Goal: Ask a question

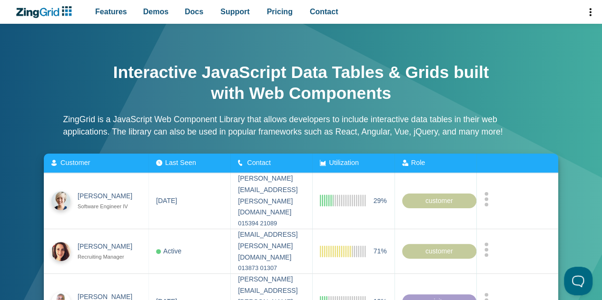
click at [50, 12] on icon "ZingChart Logo. Click to return to the homepage" at bounding box center [43, 12] width 61 height 12
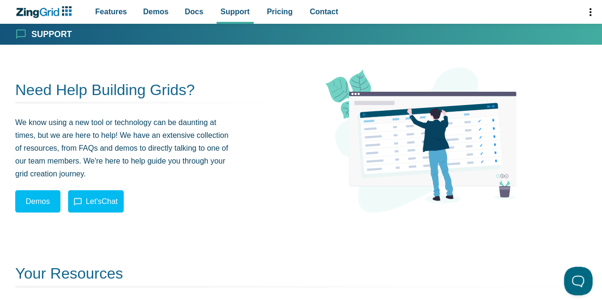
click at [593, 10] on span "App Header" at bounding box center [590, 12] width 24 height 24
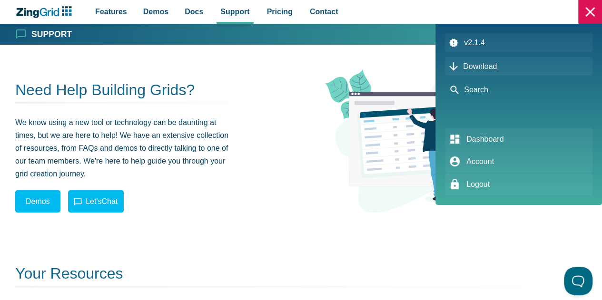
click at [474, 86] on span "Search" at bounding box center [476, 90] width 24 height 9
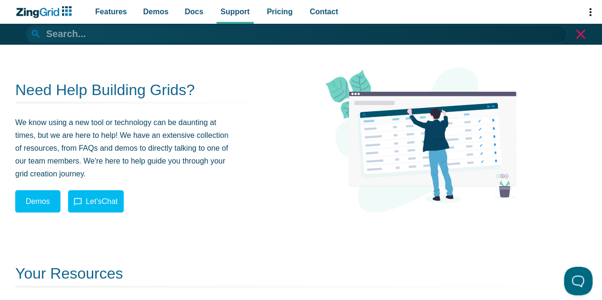
click at [266, 38] on input "App Header" at bounding box center [296, 34] width 541 height 18
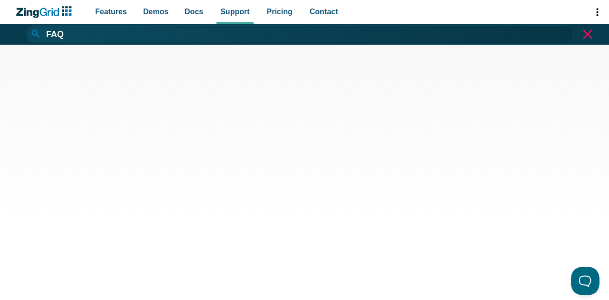
type input "FAQ"
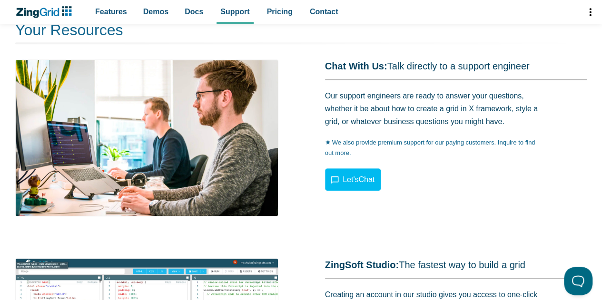
scroll to position [243, 0]
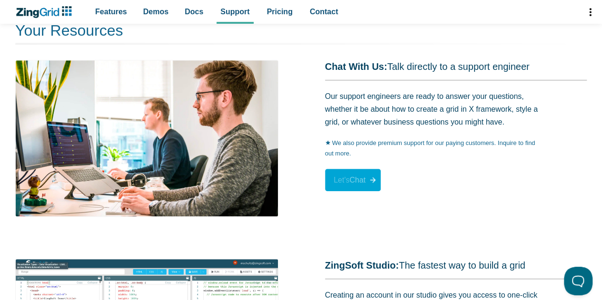
click at [350, 173] on span "Let's Chat" at bounding box center [353, 180] width 56 height 22
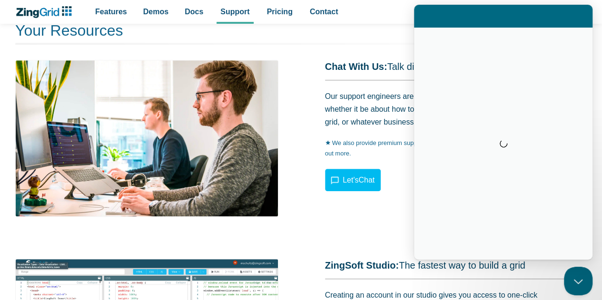
scroll to position [0, 0]
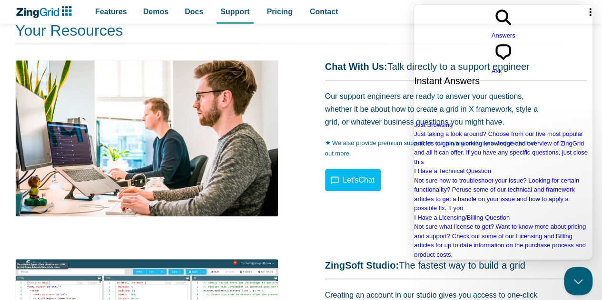
type input "Road"
type input "W"
type input "D"
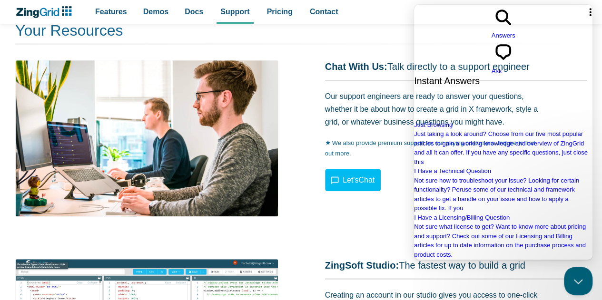
type input "What is on the development roadmap for the future releases? Even just high-leve…"
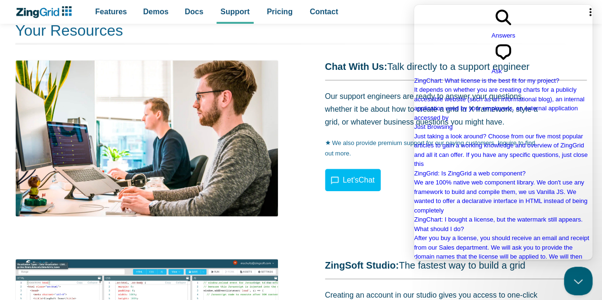
scroll to position [0, 0]
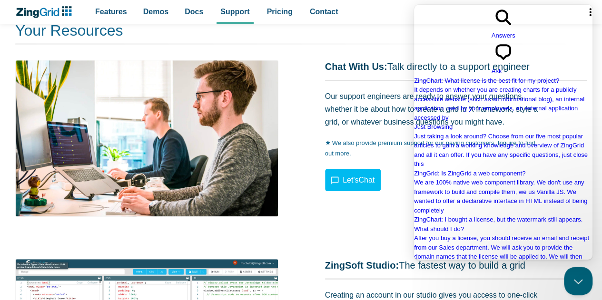
click at [515, 59] on span "chat-square" at bounding box center [504, 62] width 24 height 7
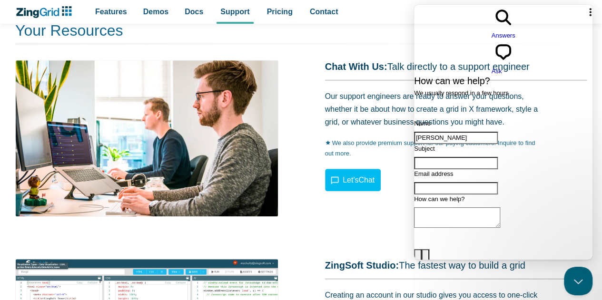
type input "[PERSON_NAME]"
type input "Product Roadmap"
type input "[PERSON_NAME][EMAIL_ADDRESS][DOMAIN_NAME]"
type textarea "e"
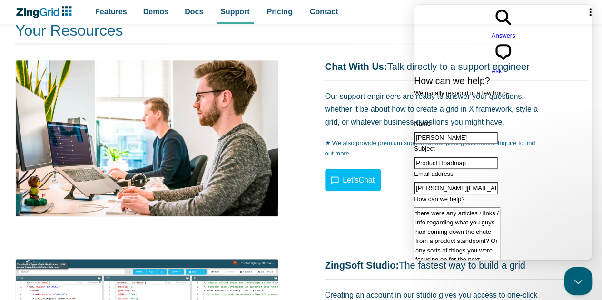
scroll to position [109, 0]
type textarea "Hello - I was wondering if there were any articles / links / info regarding wha…"
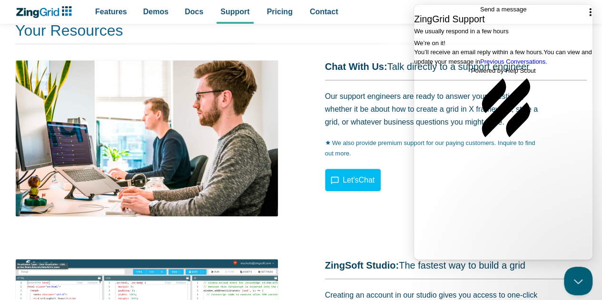
scroll to position [0, 0]
